Goal: Transaction & Acquisition: Book appointment/travel/reservation

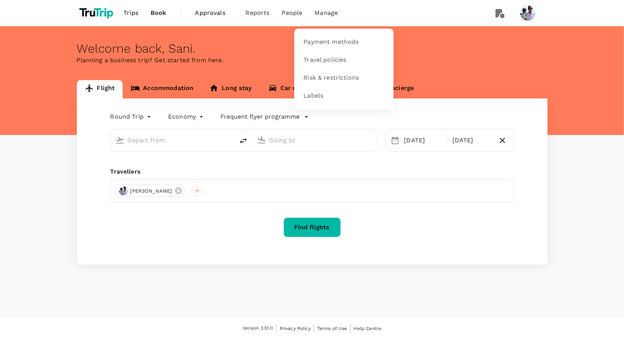
type input "[GEOGRAPHIC_DATA], [GEOGRAPHIC_DATA] (any)"
type input "Penang, [GEOGRAPHIC_DATA] (any)"
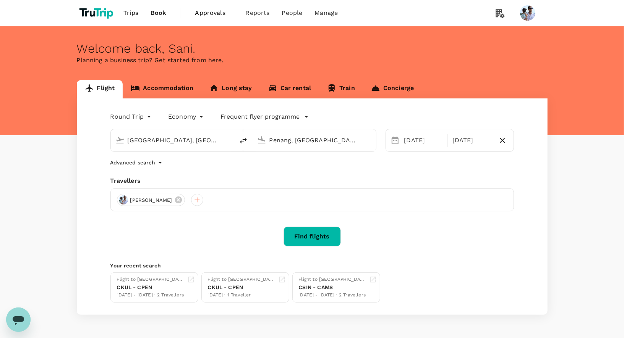
click at [525, 79] on div "Welcome back , Sani . Planning a business trip? Get started from here." at bounding box center [312, 80] width 624 height 109
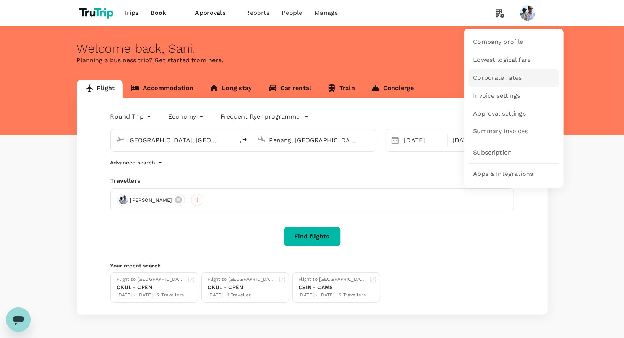
click at [495, 83] on link "Corporate rates" at bounding box center [514, 78] width 90 height 18
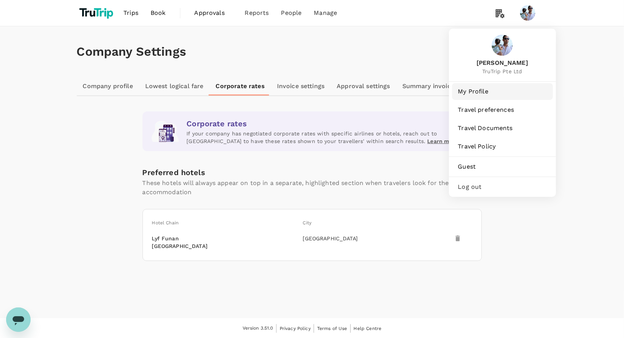
click at [498, 87] on span "My Profile" at bounding box center [502, 91] width 89 height 9
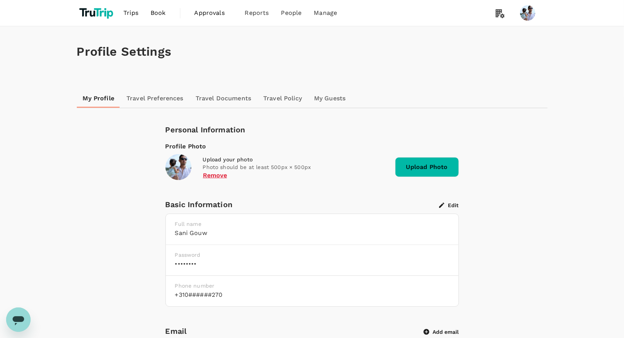
click at [152, 99] on link "Travel Preferences" at bounding box center [154, 98] width 69 height 18
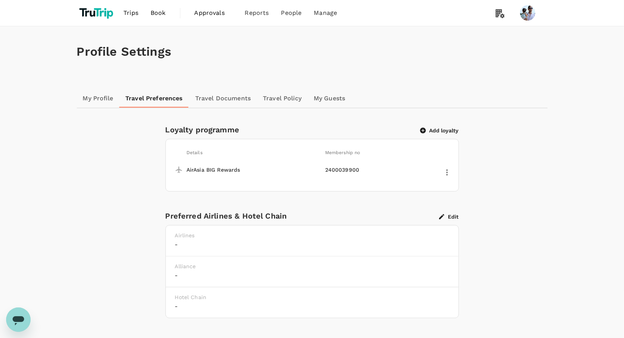
click at [440, 132] on button "Add loyalty" at bounding box center [439, 130] width 39 height 7
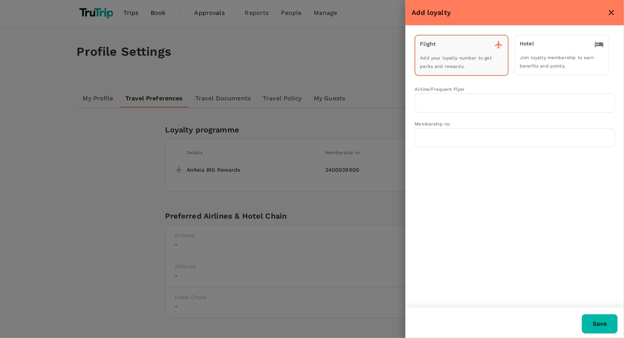
click at [536, 58] on span "Join loyalty membership to earn benefits and points." at bounding box center [556, 62] width 74 height 14
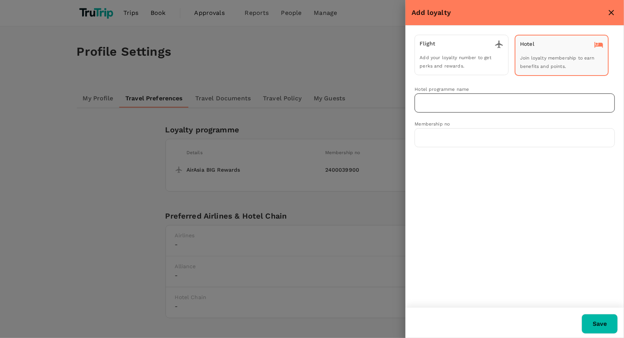
click at [464, 98] on input "text" at bounding box center [509, 103] width 182 height 15
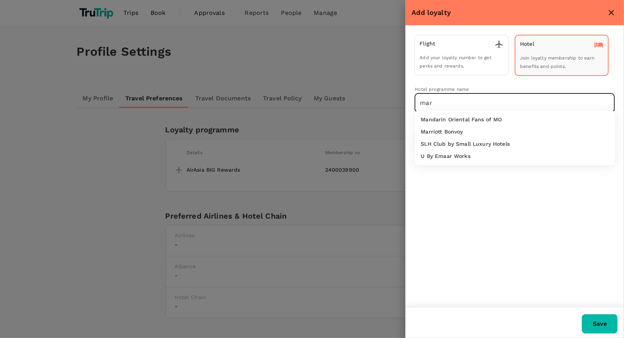
type input "[PERSON_NAME]"
click at [444, 164] on div "Flight Add your loyalty number to get perks and rewards. Hotel Join loyalty mem…" at bounding box center [514, 167] width 218 height 282
click at [451, 104] on input "text" at bounding box center [509, 103] width 182 height 15
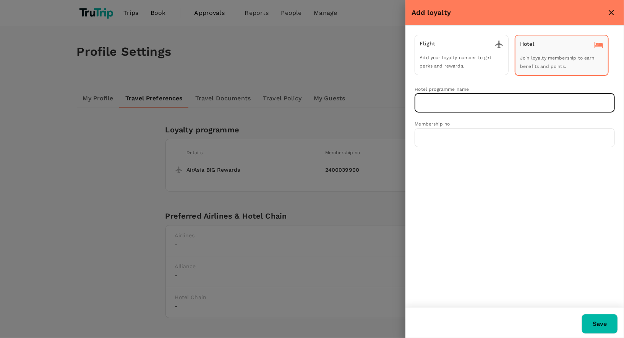
click at [444, 102] on input "text" at bounding box center [509, 103] width 182 height 15
type input "a"
click at [461, 137] on input "text" at bounding box center [514, 137] width 200 height 19
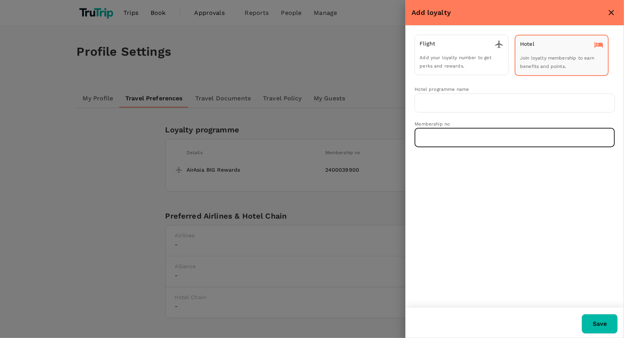
click at [461, 137] on input "text" at bounding box center [514, 137] width 200 height 19
drag, startPoint x: 306, startPoint y: 171, endPoint x: 300, endPoint y: 171, distance: 6.1
click at [300, 171] on div at bounding box center [312, 169] width 624 height 338
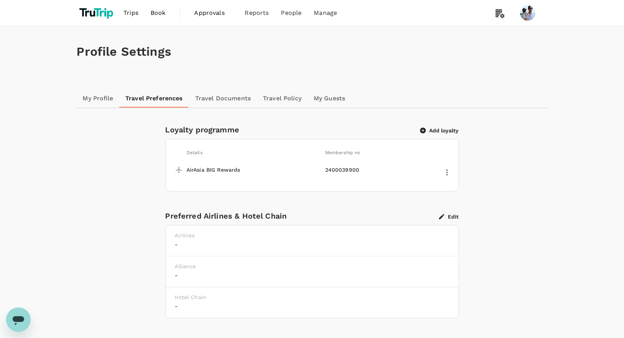
click at [439, 133] on button "Add loyalty" at bounding box center [439, 130] width 39 height 7
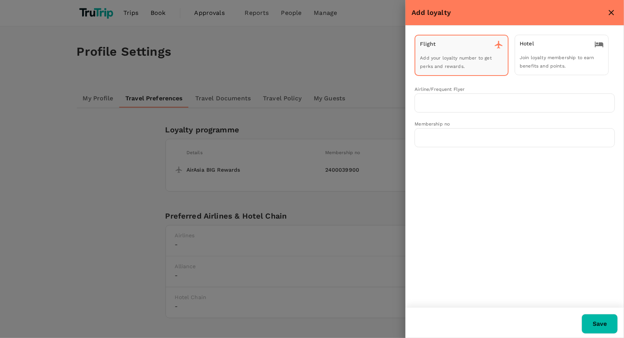
click at [569, 42] on div "Hotel" at bounding box center [561, 44] width 84 height 9
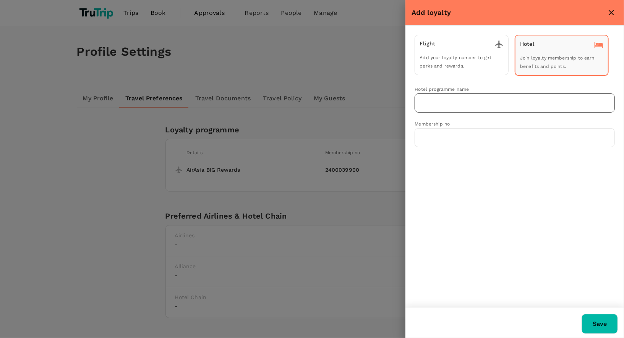
click at [449, 99] on input "text" at bounding box center [509, 103] width 182 height 15
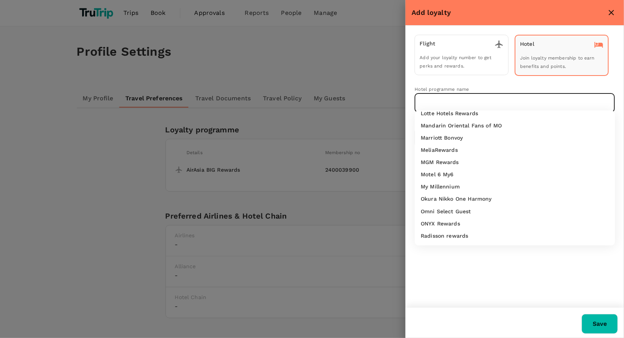
scroll to position [306, 0]
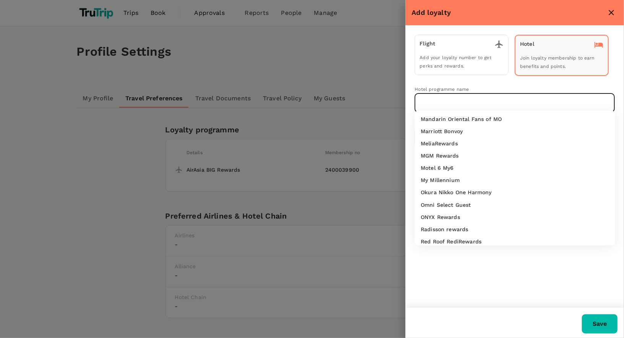
click at [498, 101] on input "text" at bounding box center [509, 103] width 182 height 15
click at [493, 100] on input "text" at bounding box center [509, 103] width 182 height 15
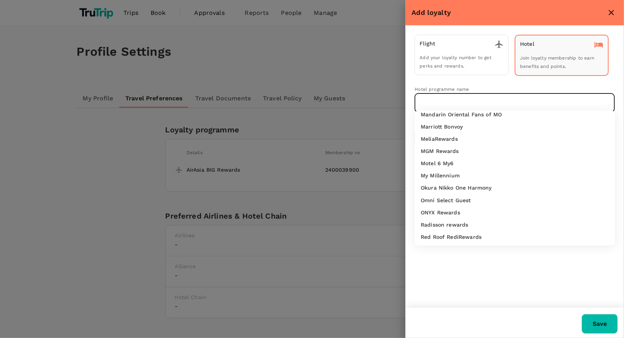
click at [477, 126] on div "Marriott Bonvoy" at bounding box center [515, 127] width 188 height 8
type input "Marriott Bonvoy"
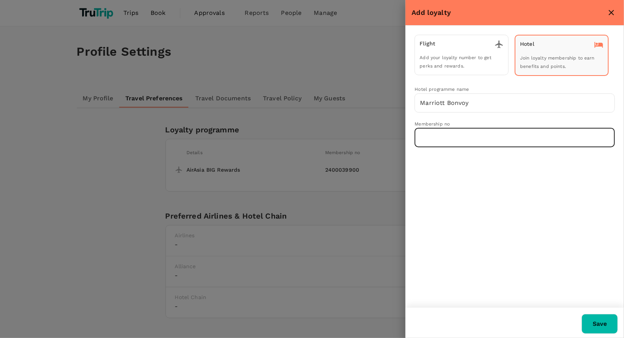
click at [481, 138] on input "text" at bounding box center [514, 137] width 200 height 19
click at [286, 52] on div at bounding box center [312, 169] width 624 height 338
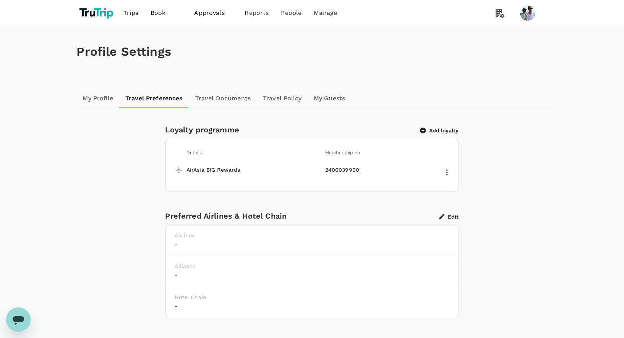
click at [441, 128] on button "Add loyalty" at bounding box center [439, 130] width 39 height 7
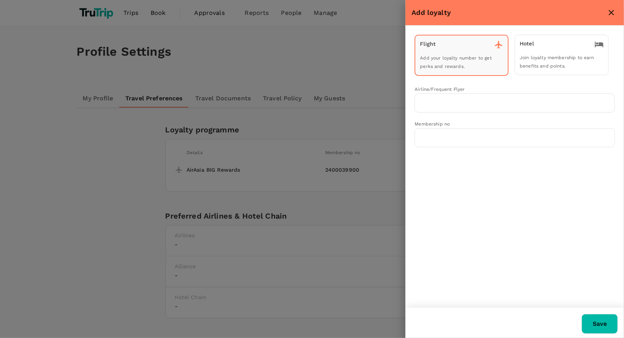
click at [536, 57] on span "Join loyalty membership to earn benefits and points." at bounding box center [556, 62] width 74 height 14
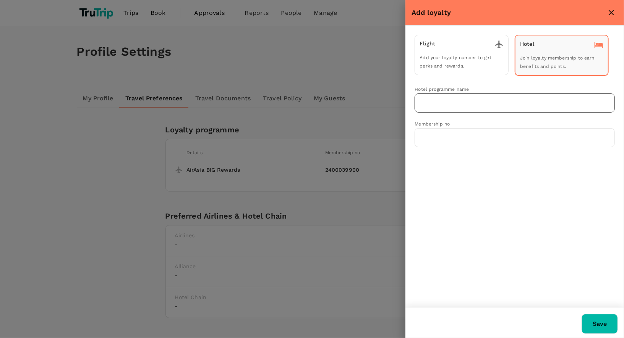
click at [457, 106] on input "text" at bounding box center [509, 103] width 182 height 15
click at [465, 122] on div "Marriott Bonvoy" at bounding box center [515, 120] width 188 height 8
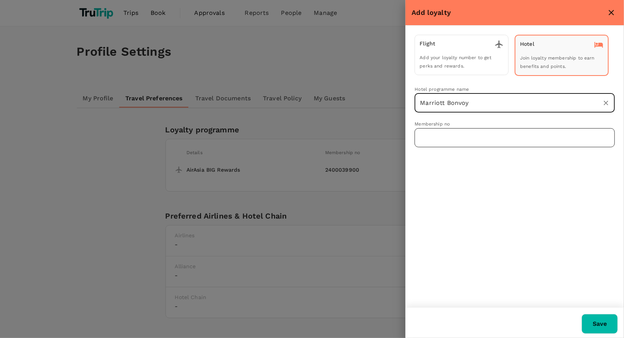
type input "Marriott Bonvoy"
click at [451, 133] on input "text" at bounding box center [514, 137] width 200 height 19
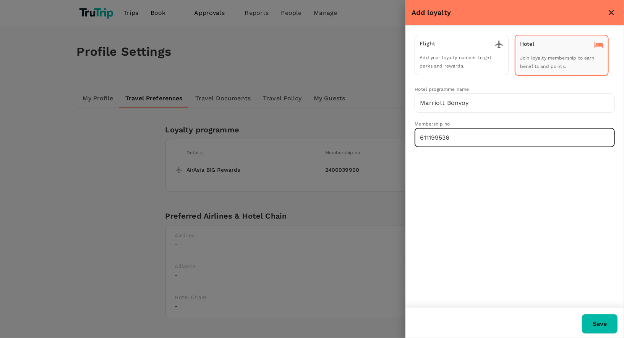
type input "611199536"
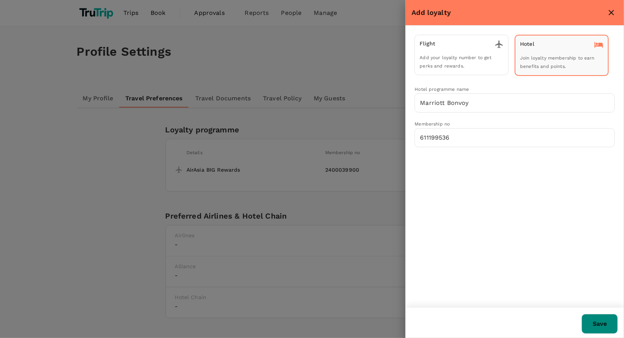
click at [598, 328] on button "Save" at bounding box center [599, 324] width 36 height 20
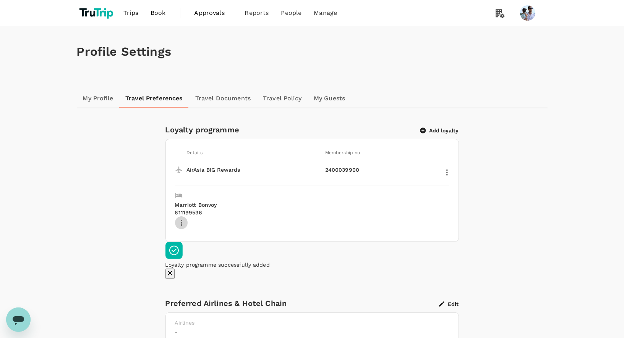
click at [186, 218] on icon "button" at bounding box center [181, 222] width 9 height 9
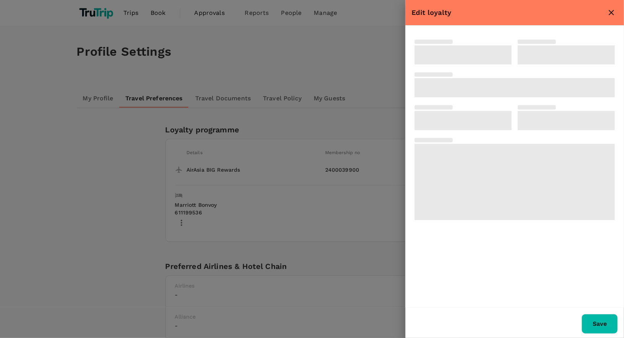
type input "611199536"
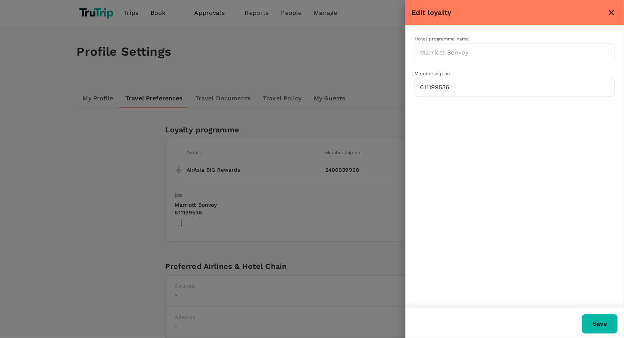
click at [238, 61] on div at bounding box center [312, 169] width 624 height 338
type input "Marriott Bonvoy"
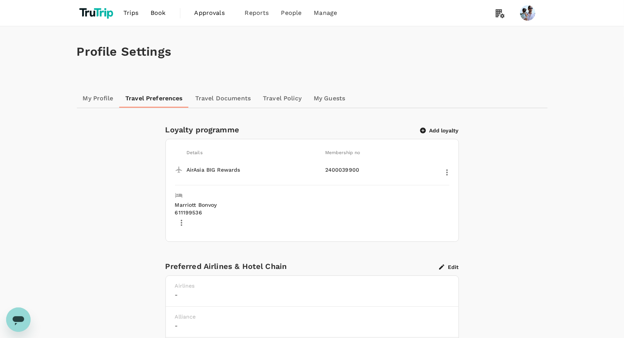
click at [155, 12] on span "Book" at bounding box center [157, 12] width 15 height 9
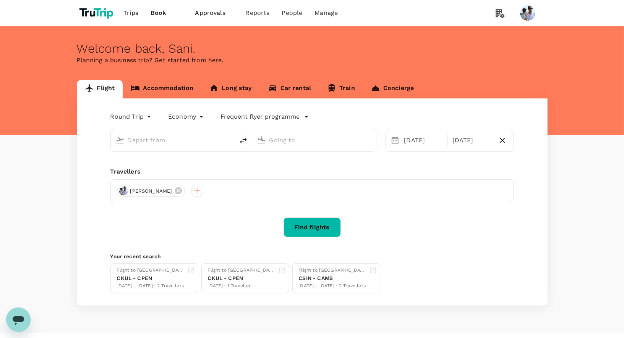
type input "[GEOGRAPHIC_DATA], [GEOGRAPHIC_DATA] (any)"
type input "Penang, [GEOGRAPHIC_DATA] (any)"
type input "[GEOGRAPHIC_DATA], [GEOGRAPHIC_DATA] (any)"
type input "Penang, [GEOGRAPHIC_DATA] (any)"
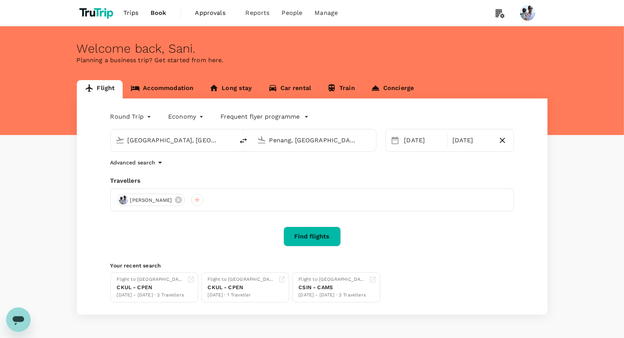
click at [168, 87] on link "Accommodation" at bounding box center [162, 89] width 79 height 18
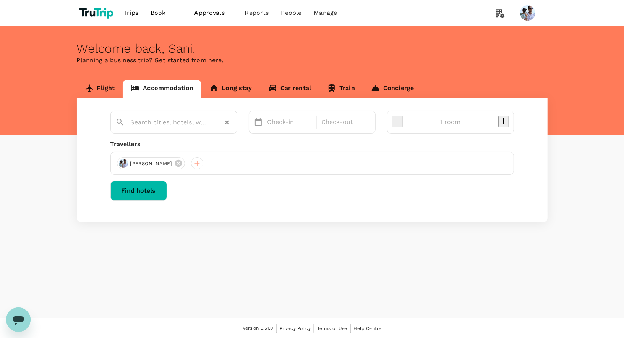
click at [183, 122] on input "text" at bounding box center [171, 122] width 80 height 12
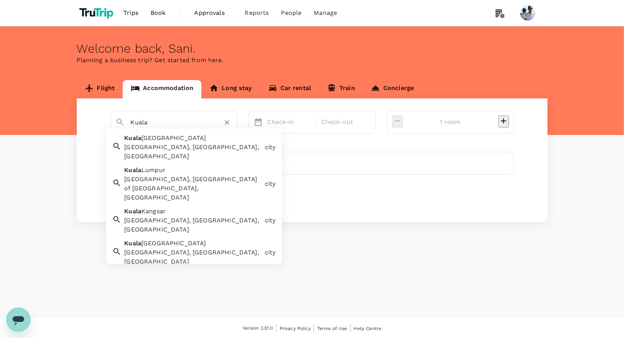
click at [183, 163] on div "[GEOGRAPHIC_DATA] [GEOGRAPHIC_DATA], [GEOGRAPHIC_DATA] of [GEOGRAPHIC_DATA], [G…" at bounding box center [191, 183] width 140 height 40
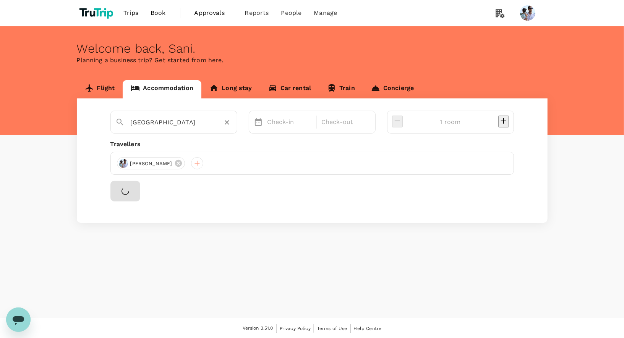
type input "[GEOGRAPHIC_DATA]"
click at [320, 113] on div "Check-in Check-out" at bounding box center [312, 122] width 127 height 23
click at [315, 129] on div "Check-in" at bounding box center [289, 122] width 51 height 15
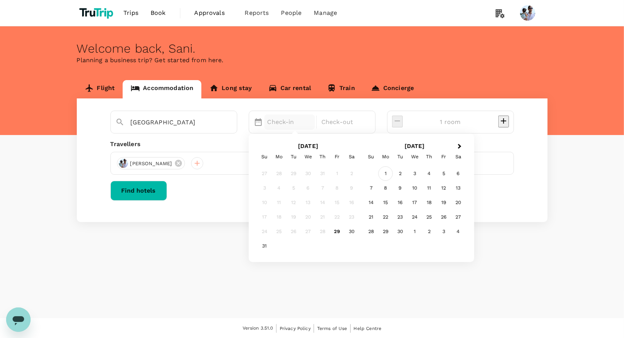
click at [393, 173] on div "1" at bounding box center [385, 174] width 15 height 15
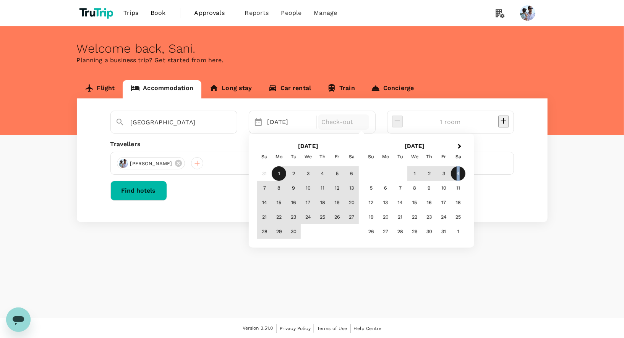
click at [465, 171] on div "4" at bounding box center [458, 174] width 15 height 15
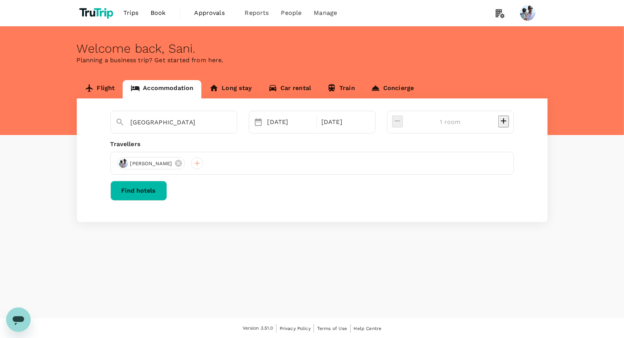
click at [167, 197] on button "Find hotels" at bounding box center [138, 191] width 57 height 20
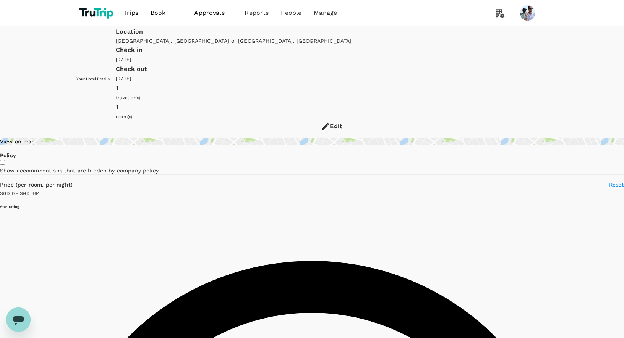
type input "500"
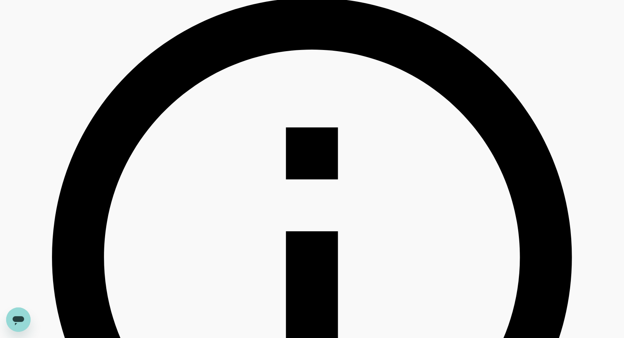
scroll to position [264, 0]
